Goal: Obtain resource: Download file/media

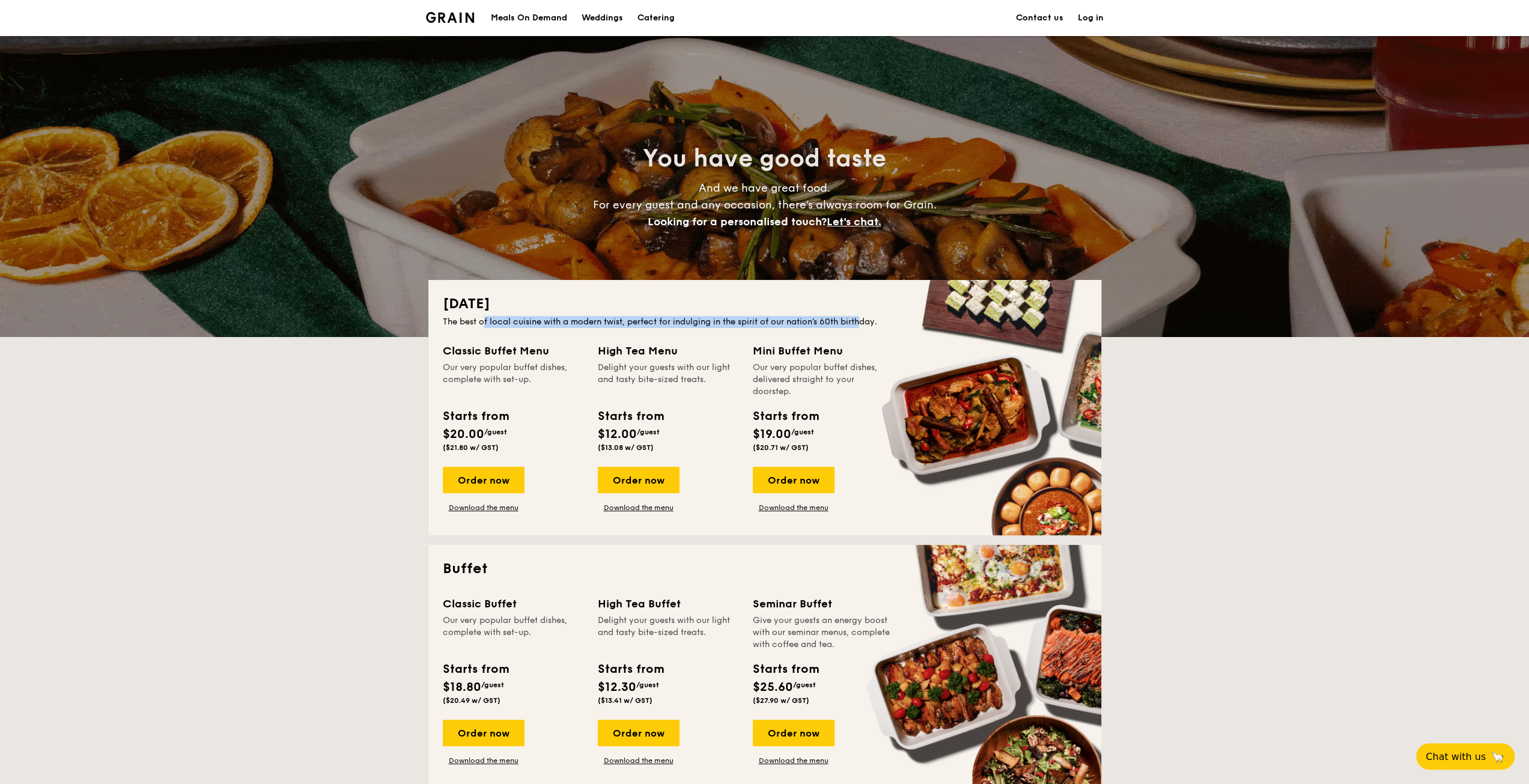
drag, startPoint x: 484, startPoint y: 319, endPoint x: 861, endPoint y: 321, distance: 377.0
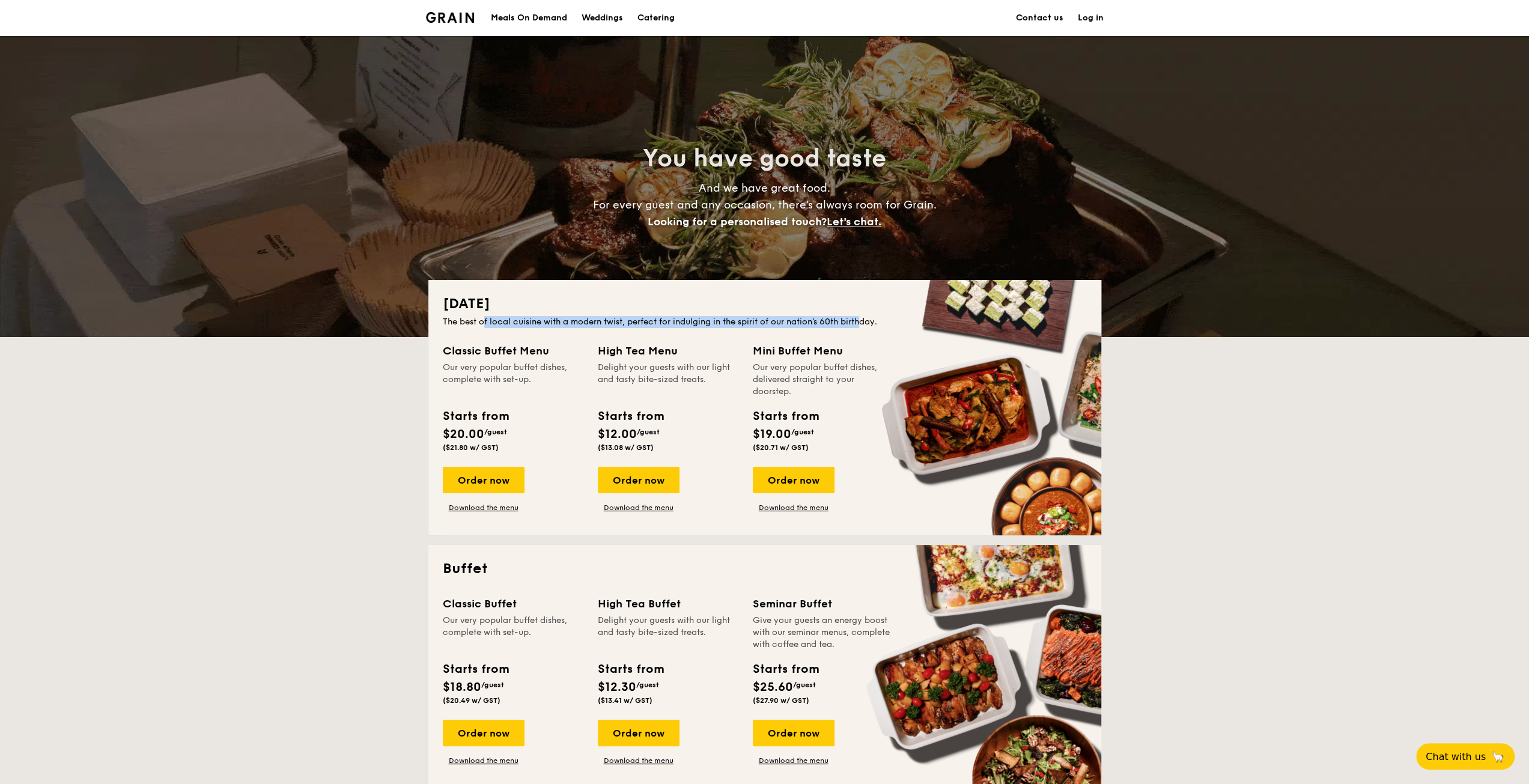
click at [861, 321] on div "The best of local cuisine with a modern twist, perfect for indulging in the spi…" at bounding box center [765, 322] width 644 height 12
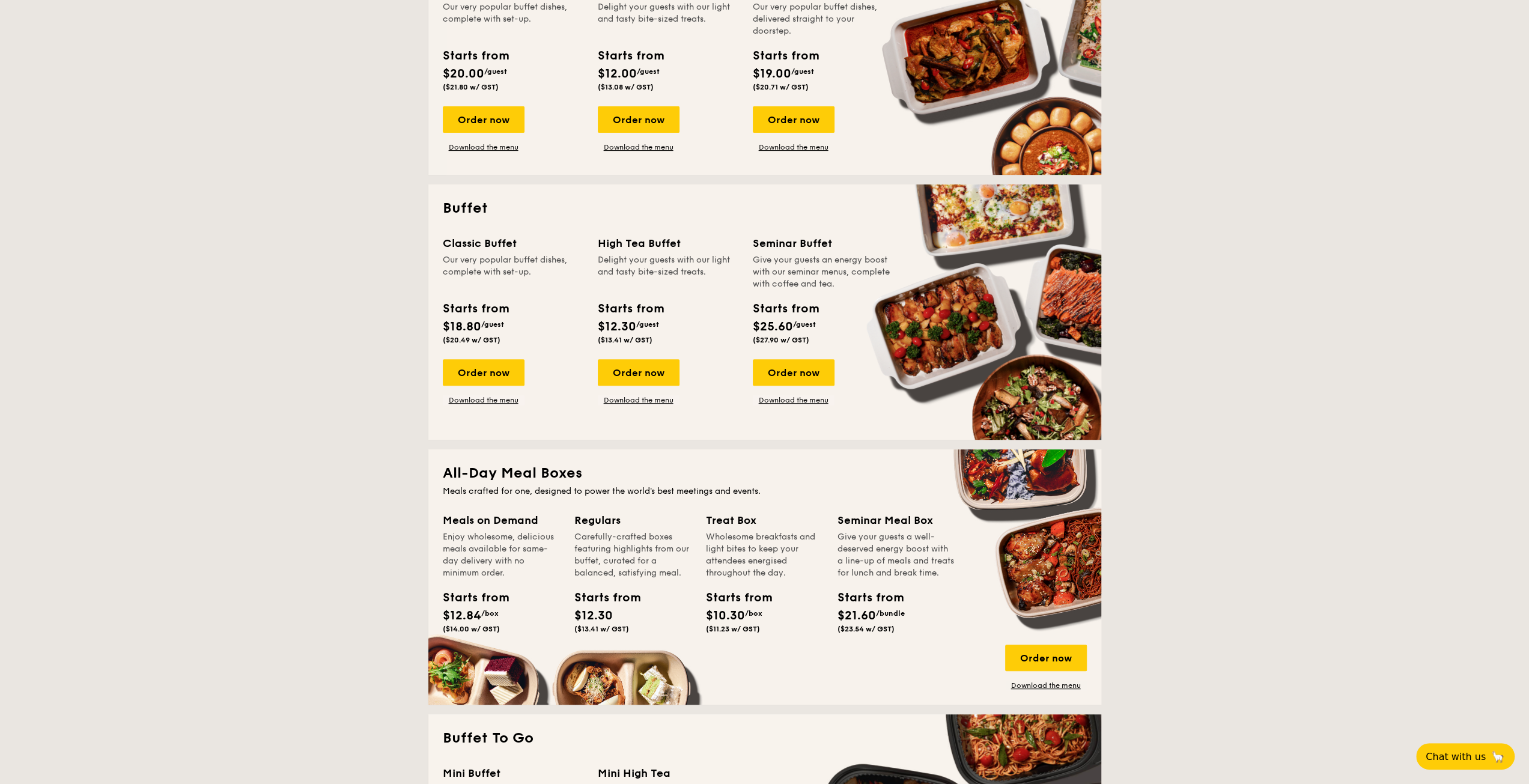
scroll to position [180, 0]
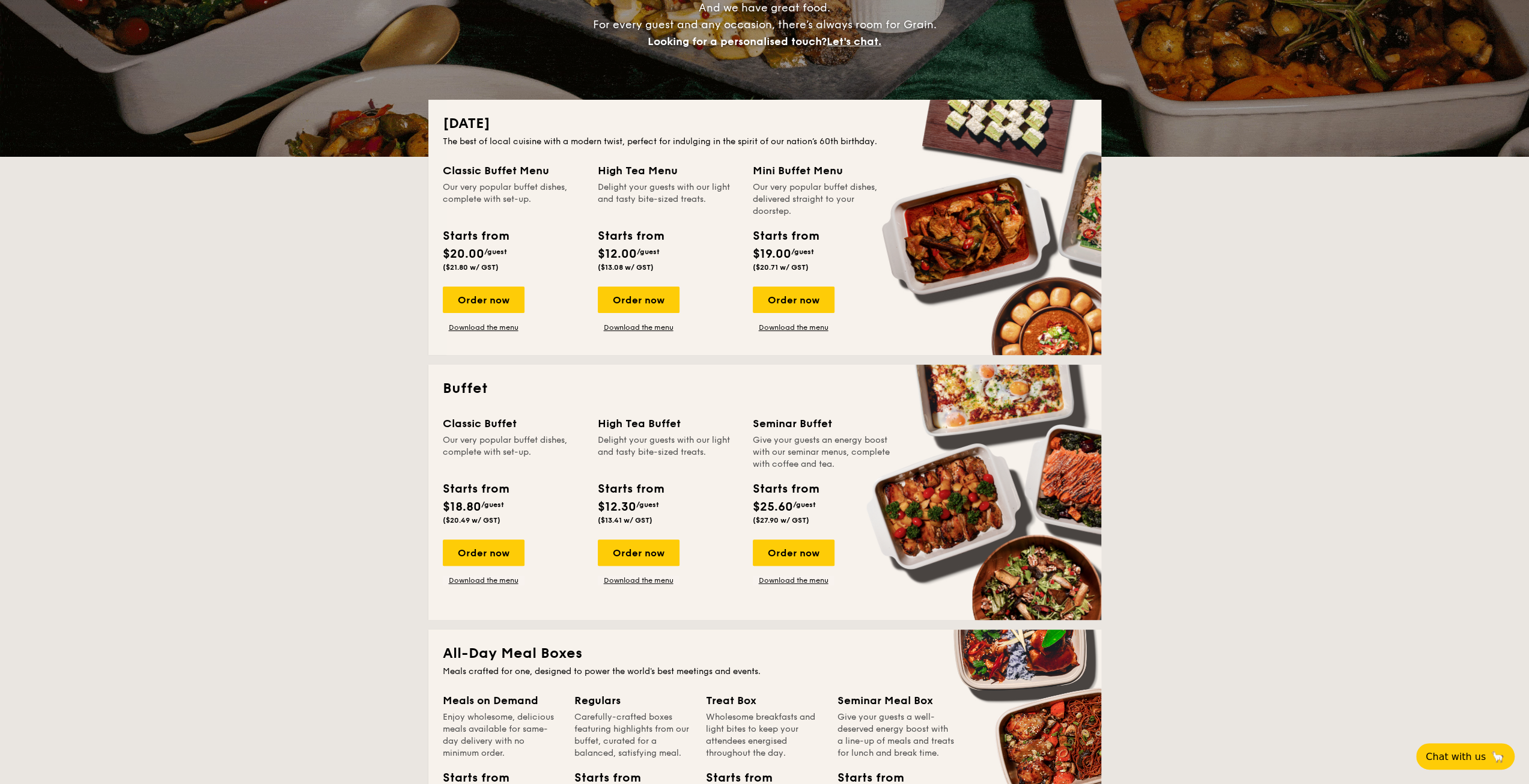
drag, startPoint x: 789, startPoint y: 440, endPoint x: 832, endPoint y: 472, distance: 53.6
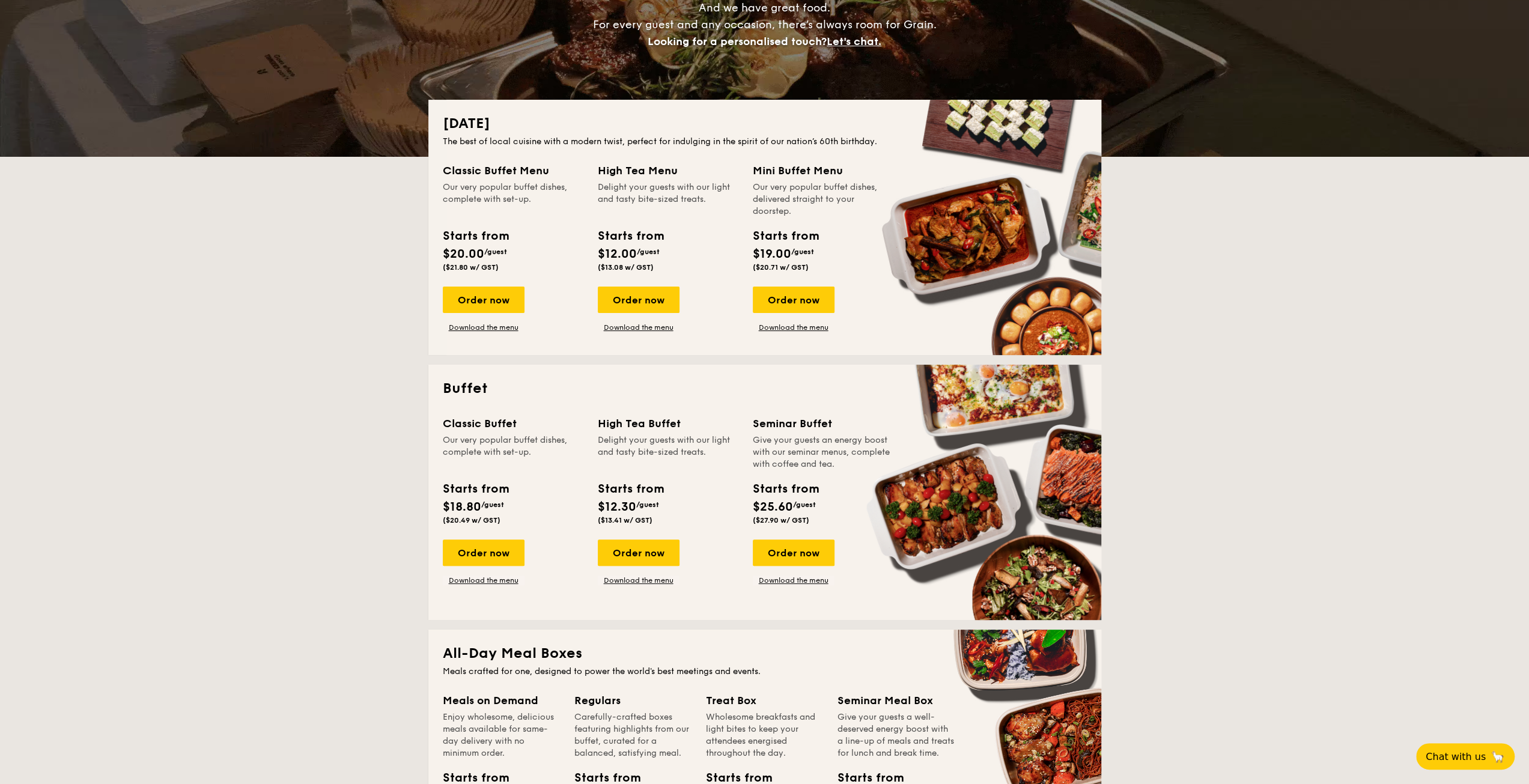
click at [832, 472] on div "Seminar Buffet Give your guests an energy boost with our seminar menus, complet…" at bounding box center [822, 472] width 140 height 114
click at [835, 475] on div "Seminar Buffet Give your guests an energy boost with our seminar menus, complet…" at bounding box center [822, 472] width 140 height 114
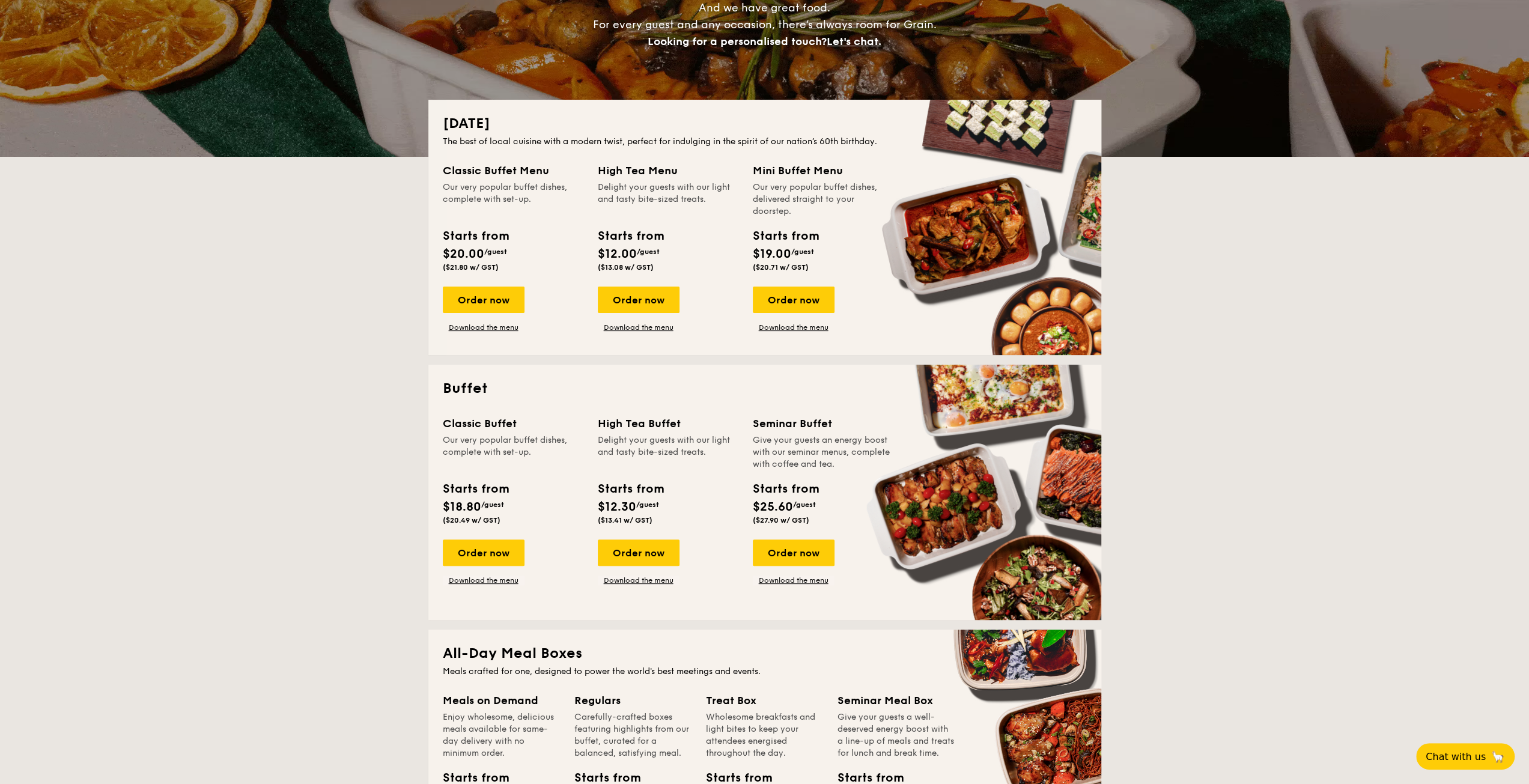
drag, startPoint x: 805, startPoint y: 557, endPoint x: 912, endPoint y: 621, distance: 124.7
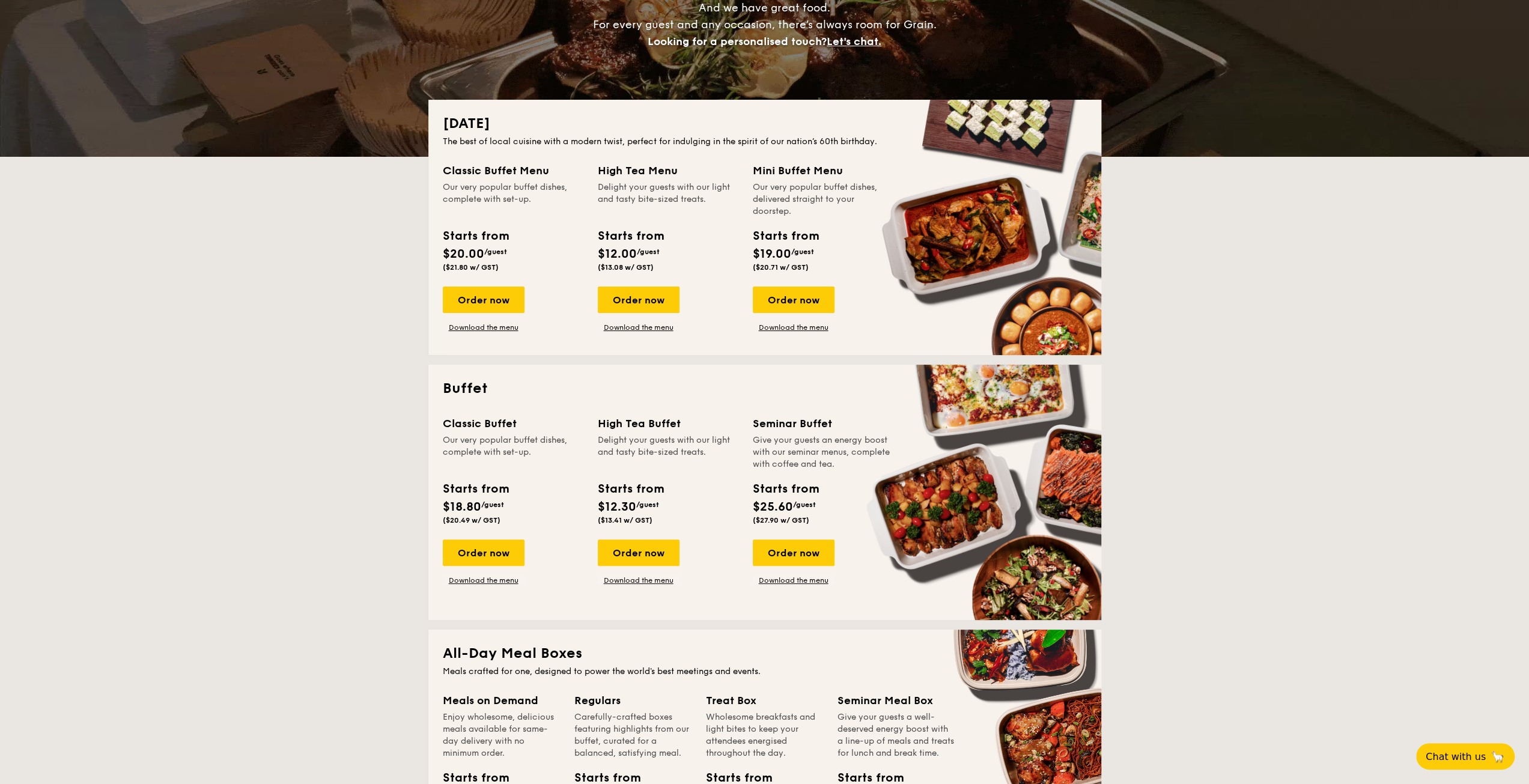
click at [786, 577] on link "Download the menu" at bounding box center [793, 580] width 81 height 9
click at [480, 328] on link "Download the menu" at bounding box center [483, 327] width 81 height 9
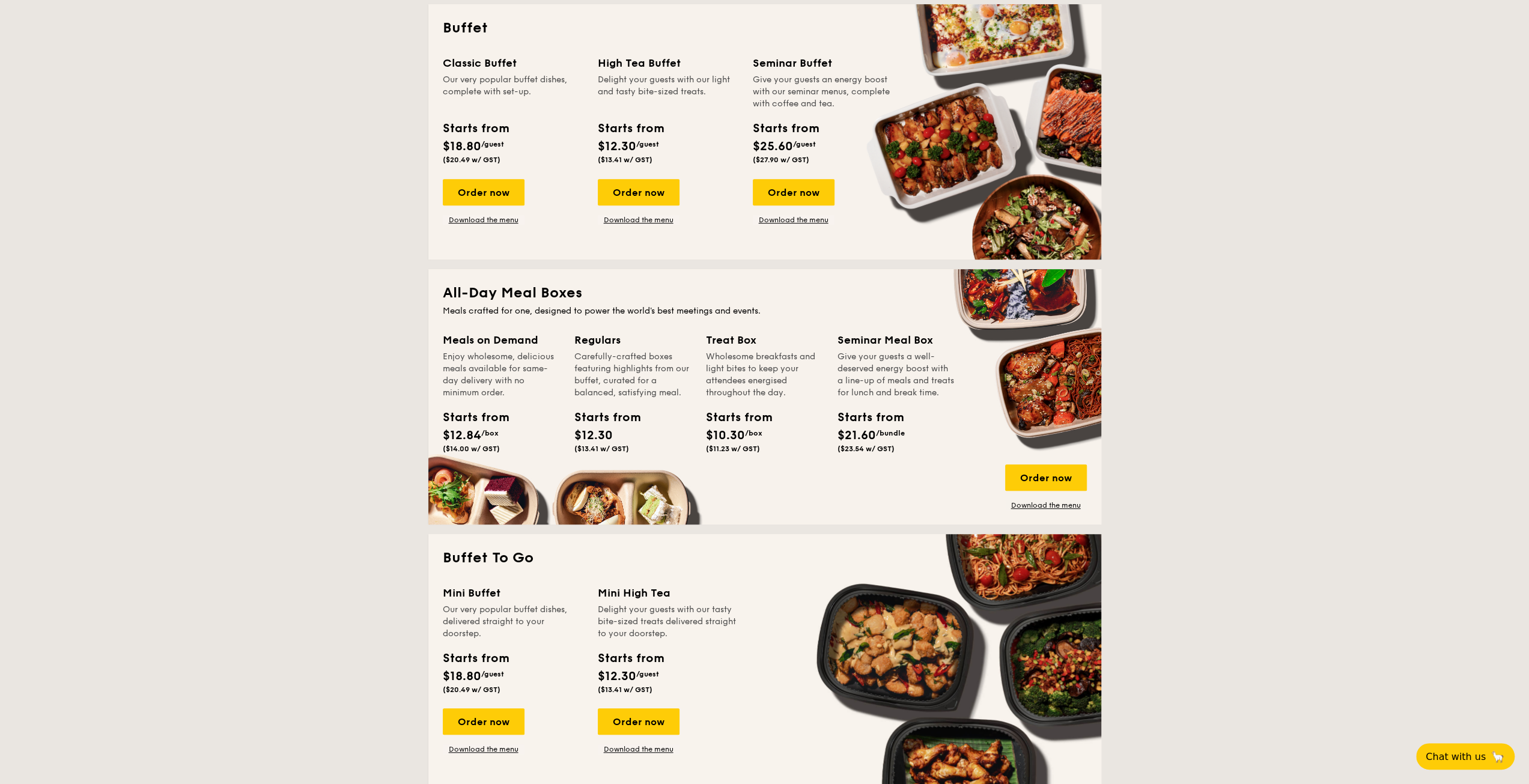
scroll to position [661, 0]
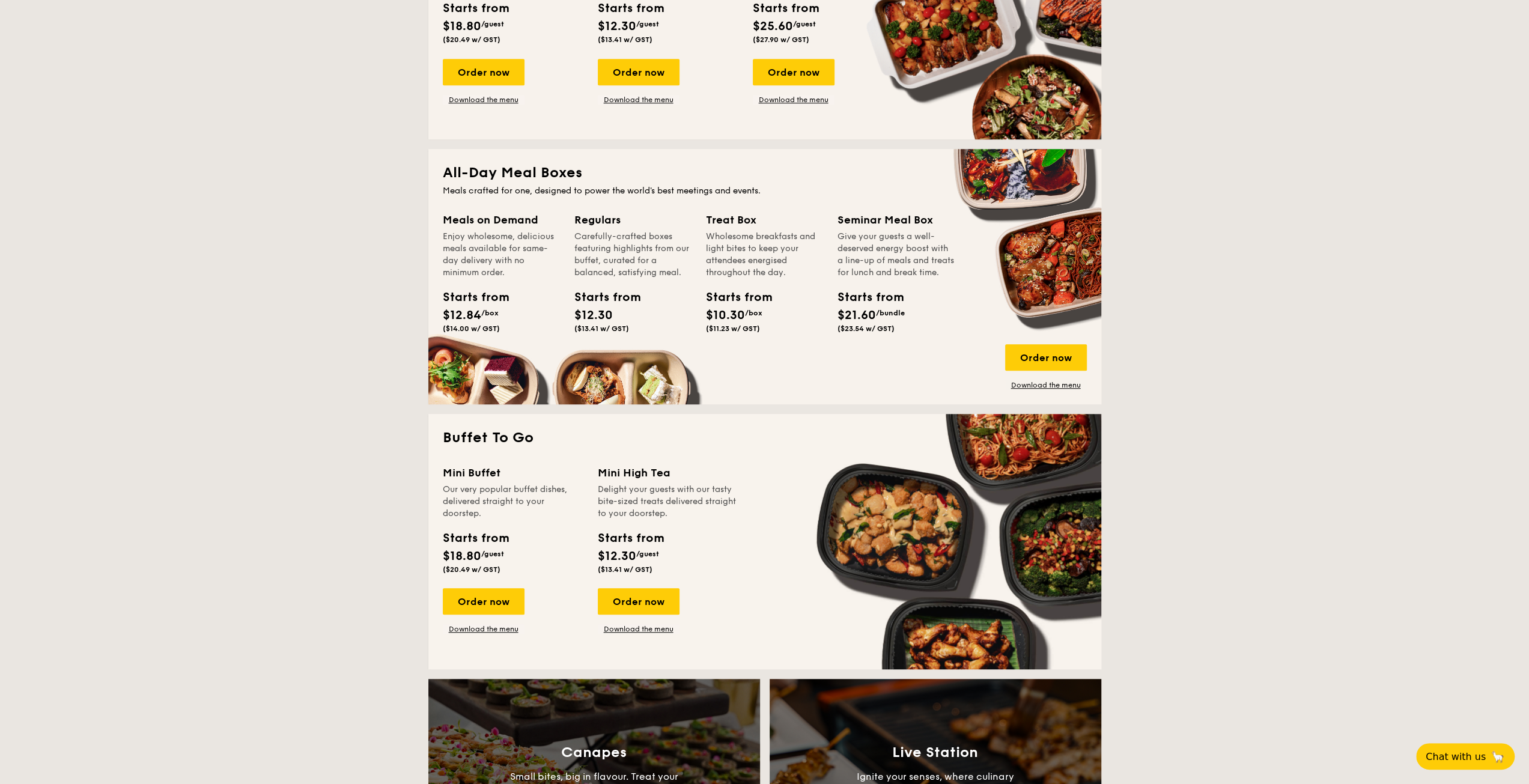
click at [762, 376] on div "Meals on Demand Enjoy wholesome, delicious meals available for same-day deliver…" at bounding box center [765, 301] width 644 height 179
click at [1025, 382] on link "Download the menu" at bounding box center [1046, 384] width 81 height 9
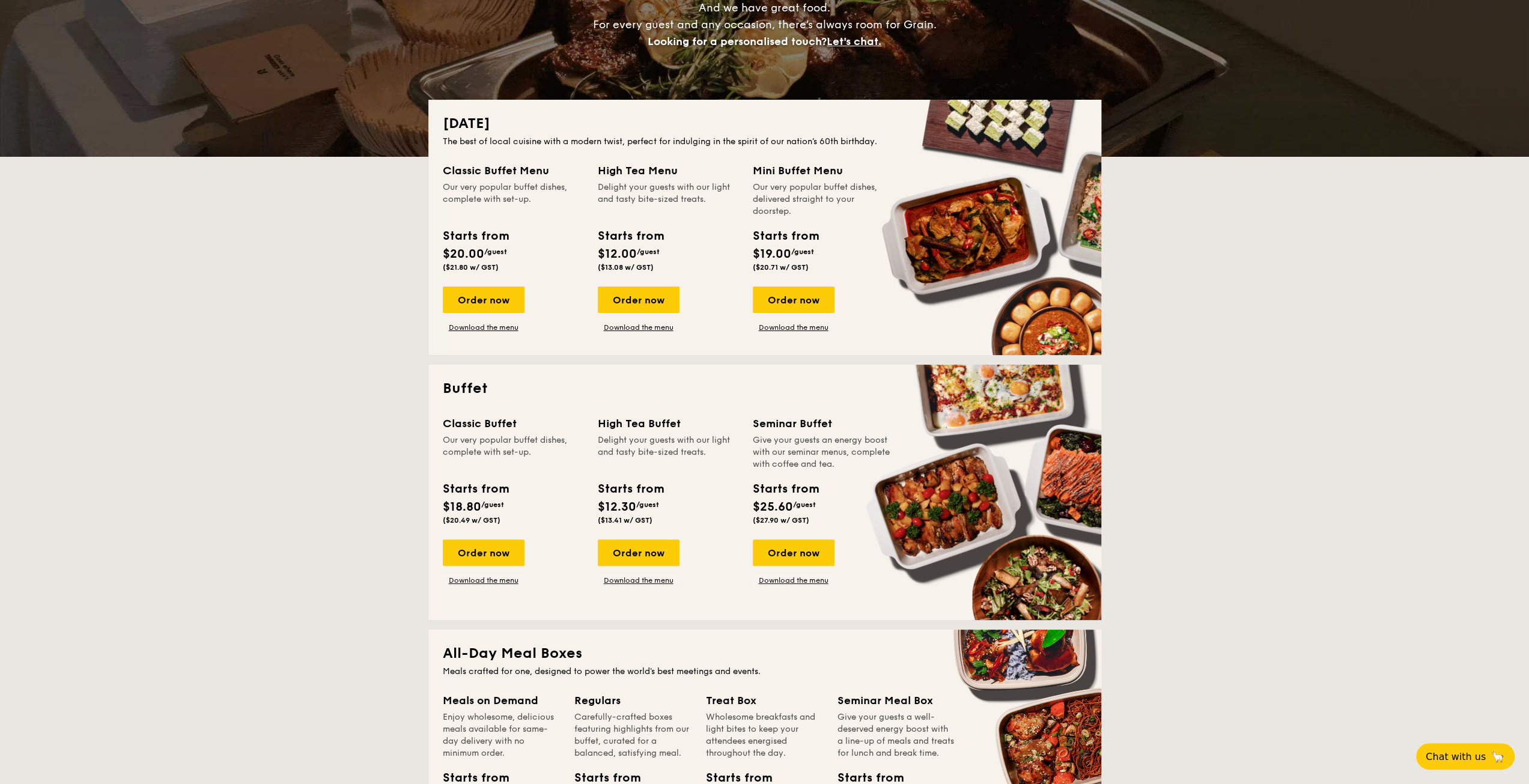
scroll to position [0, 0]
